Goal: Find specific page/section: Find specific page/section

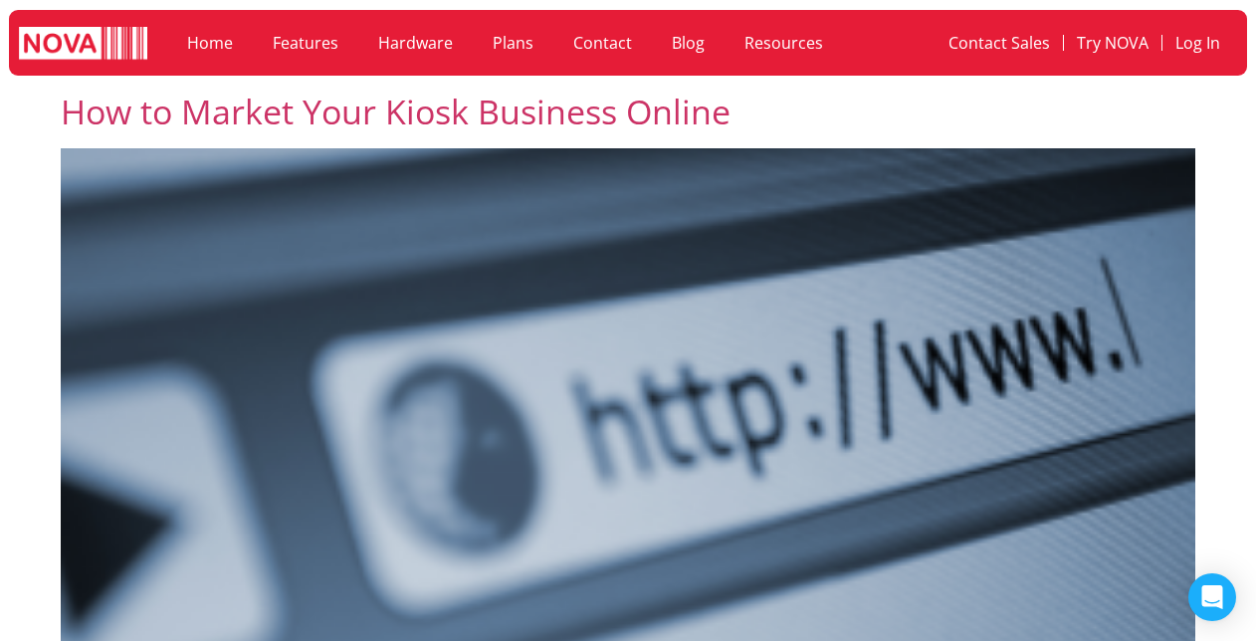
click at [587, 40] on link "Contact" at bounding box center [602, 43] width 98 height 46
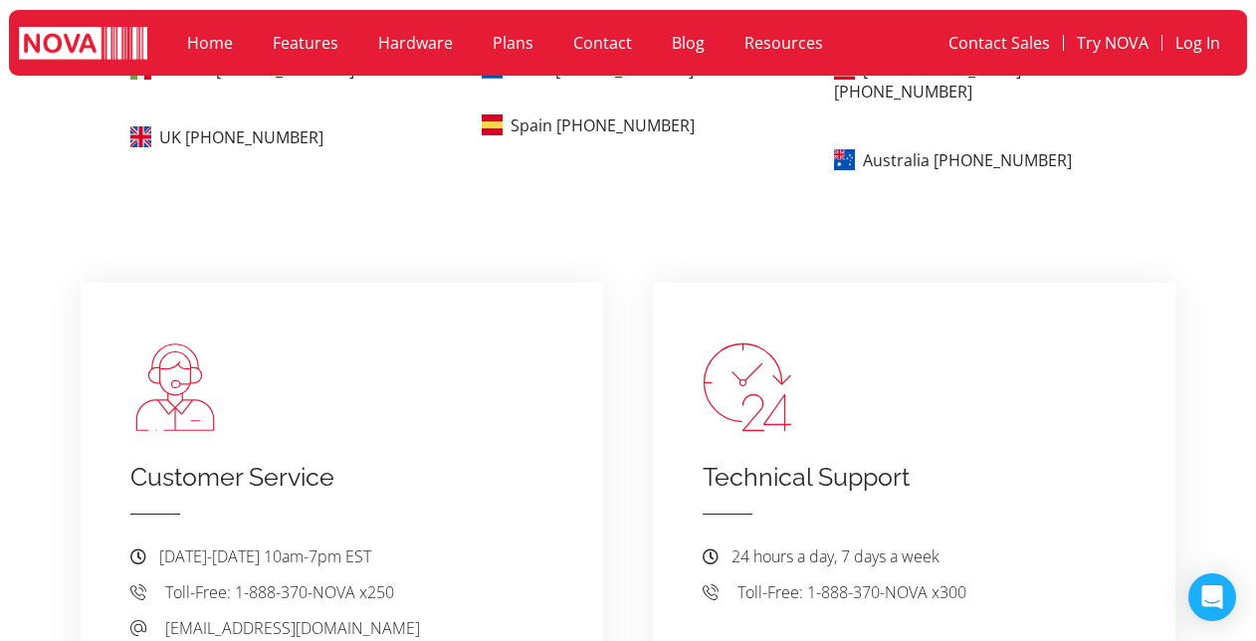
scroll to position [796, 0]
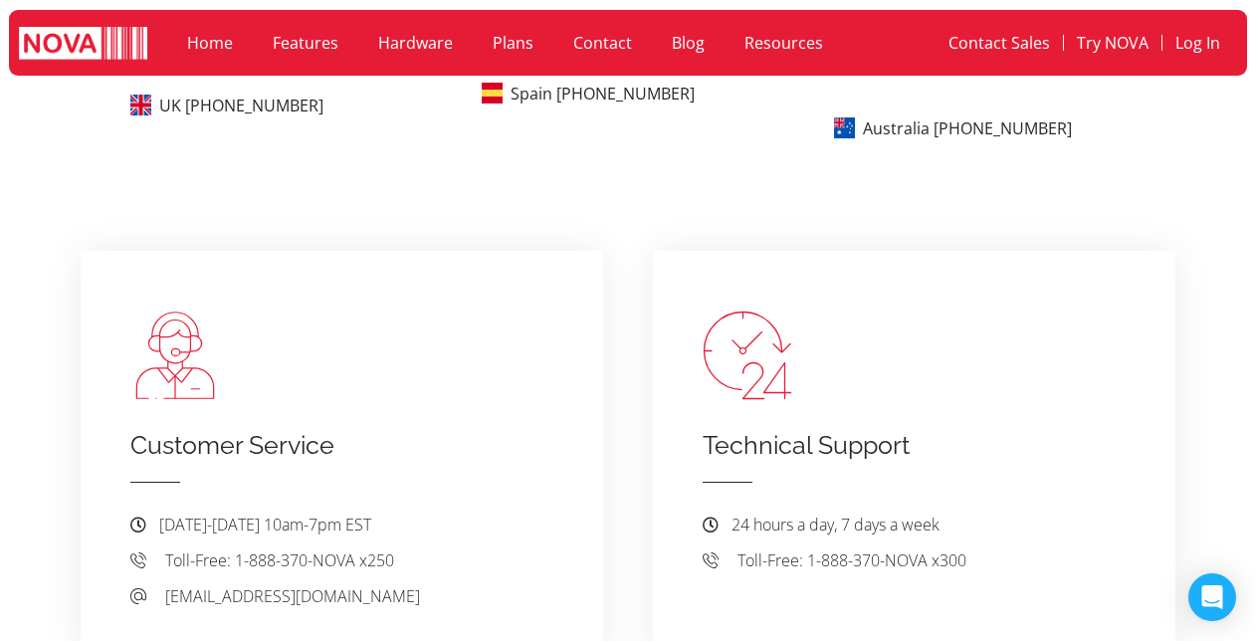
click at [223, 47] on link "Home" at bounding box center [210, 43] width 86 height 46
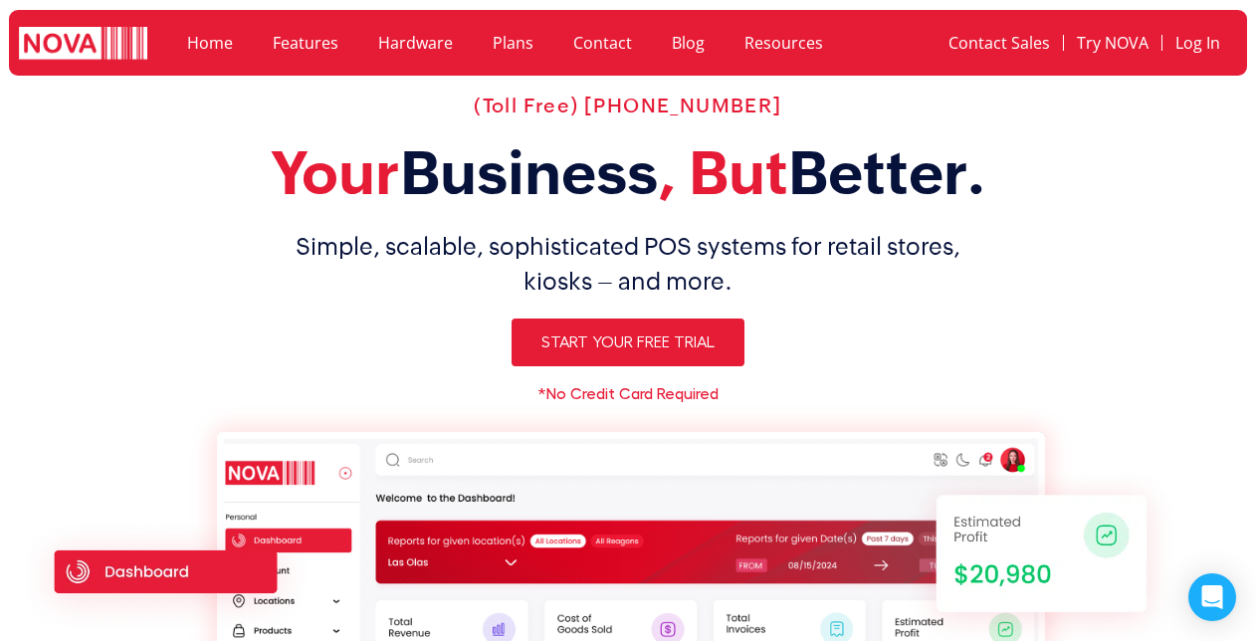
click at [421, 58] on link "Hardware" at bounding box center [415, 43] width 114 height 46
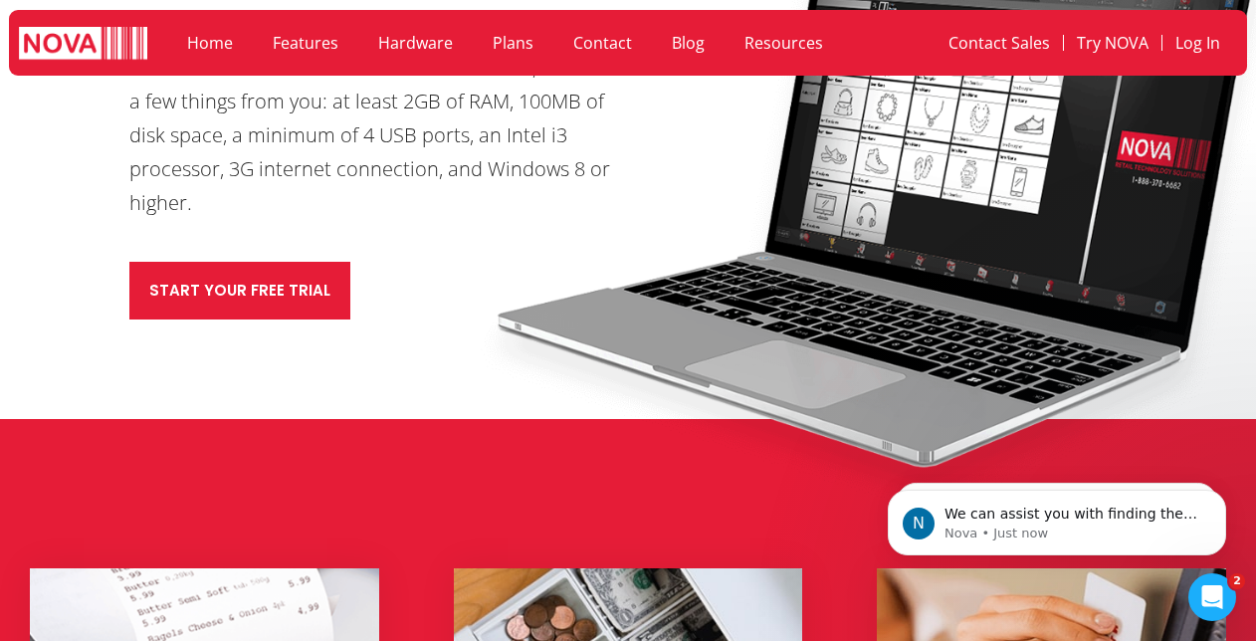
scroll to position [895, 0]
